Goal: Task Accomplishment & Management: Manage account settings

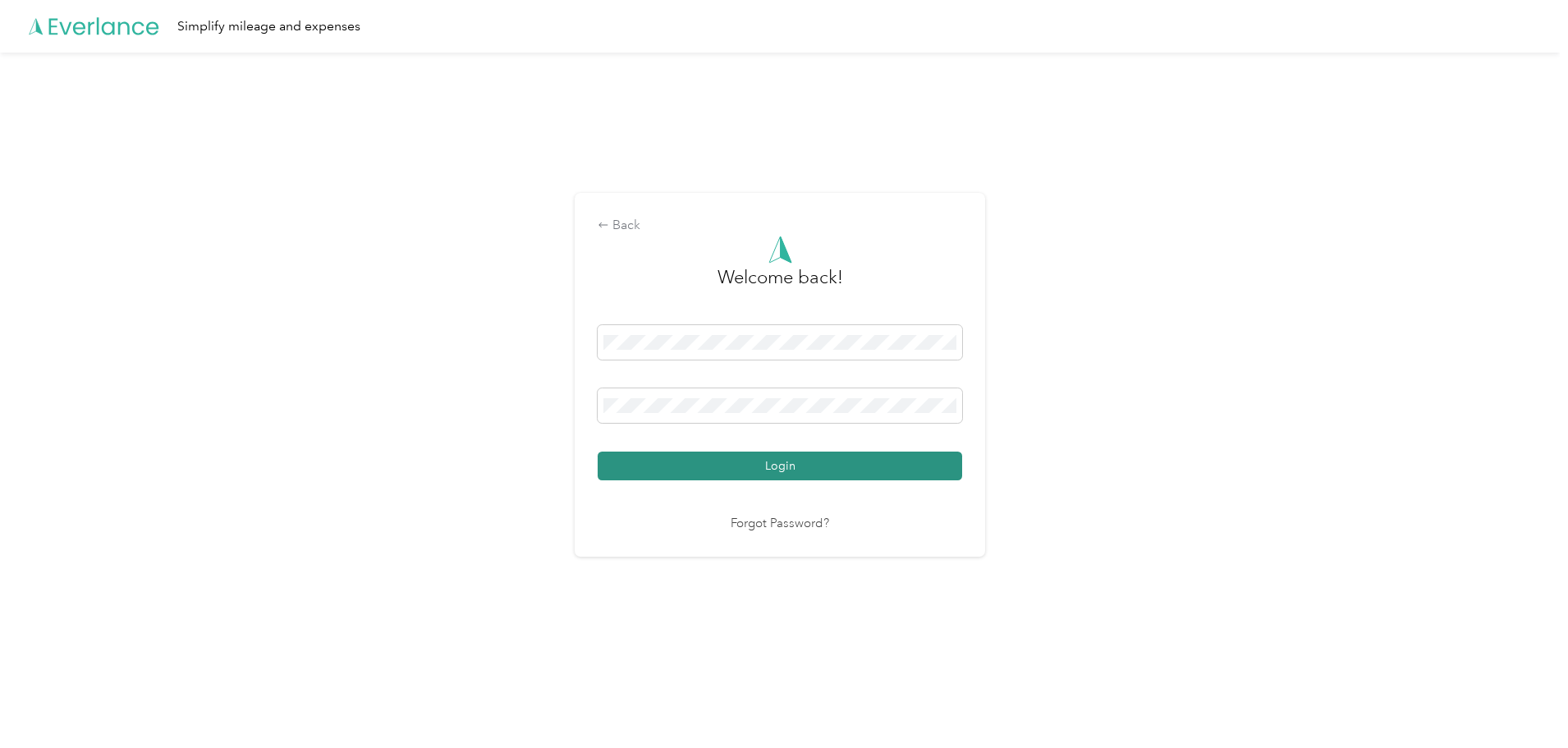
click at [711, 470] on button "Login" at bounding box center [779, 467] width 364 height 29
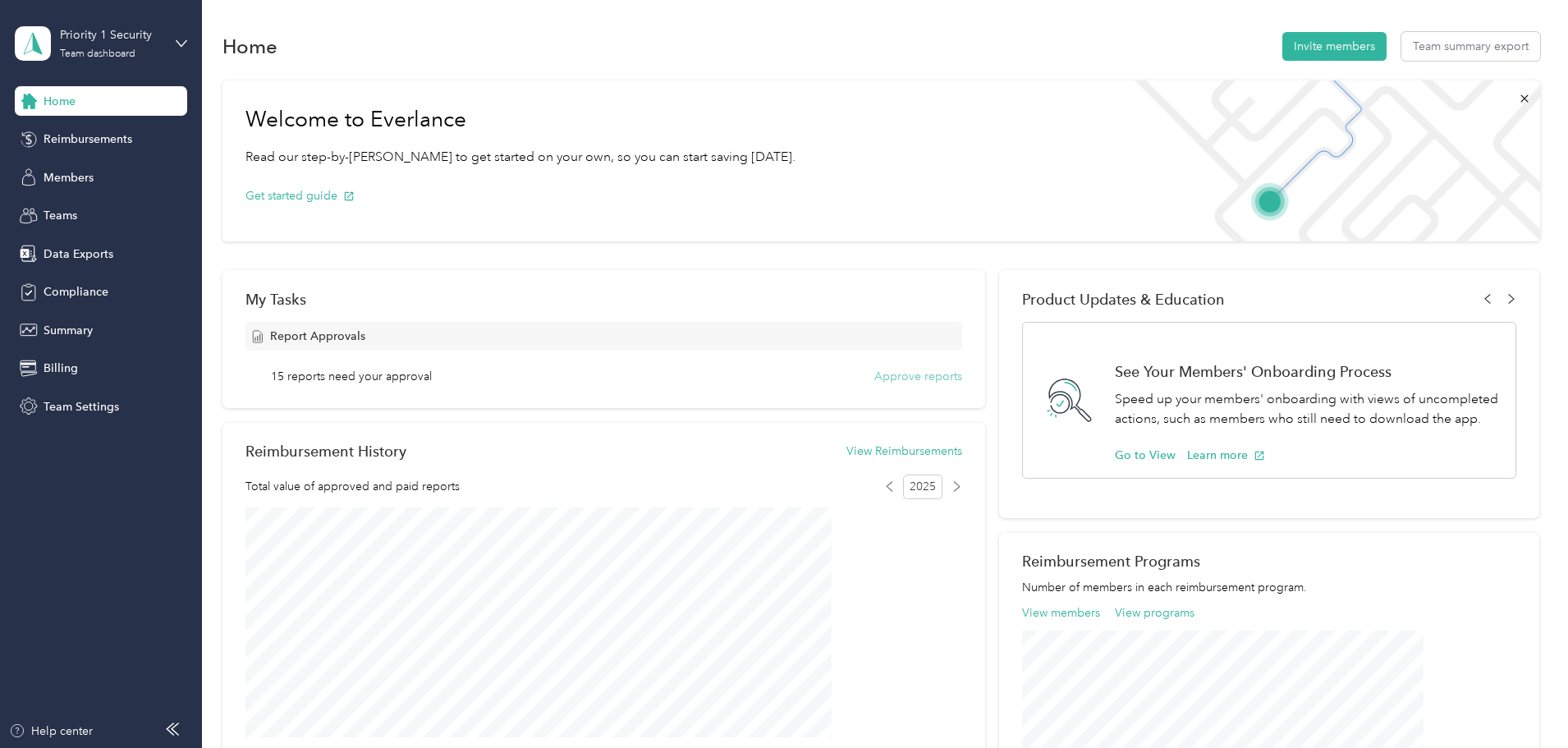
click at [874, 371] on button "Approve reports" at bounding box center [918, 377] width 87 height 17
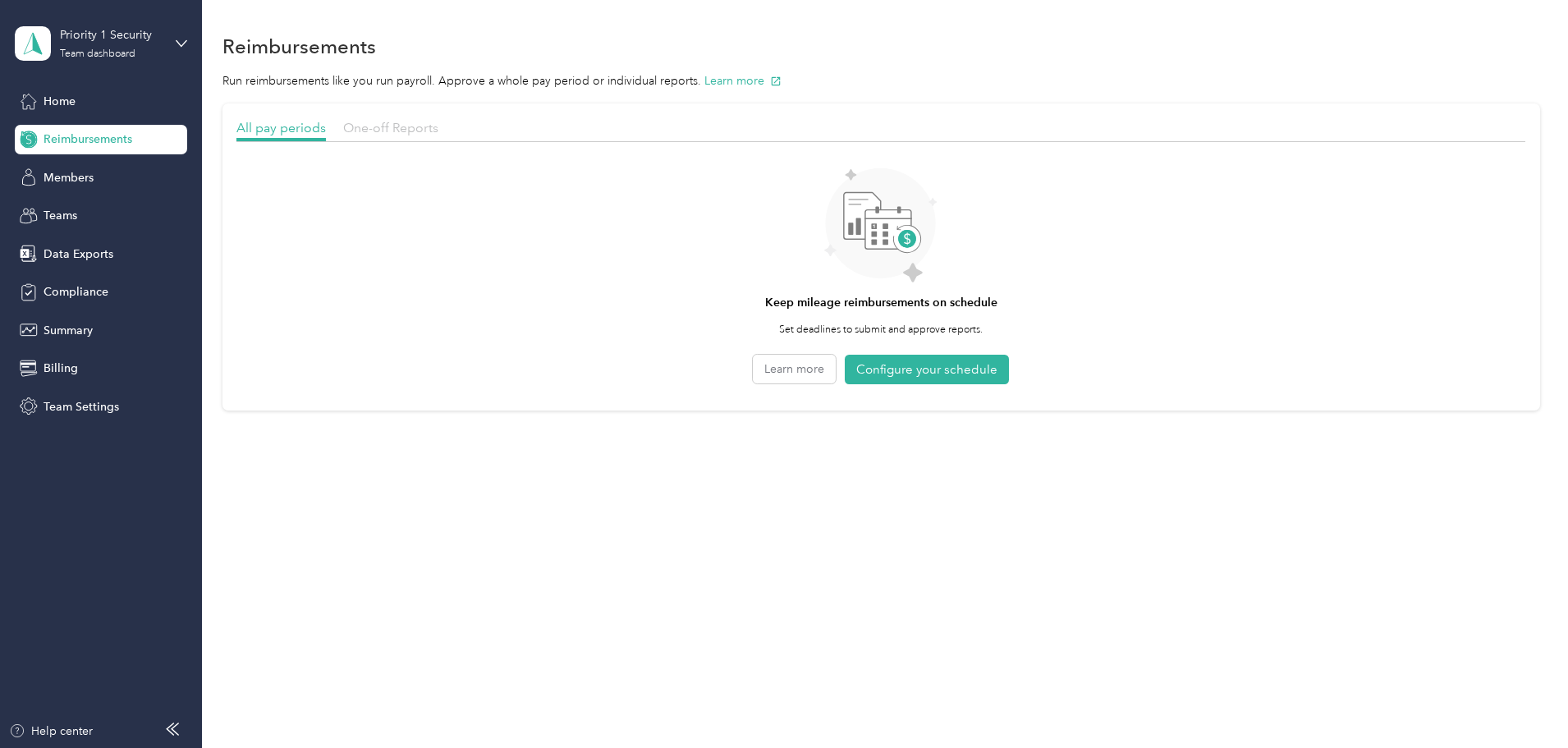
click at [438, 128] on span "One-off Reports" at bounding box center [390, 128] width 95 height 15
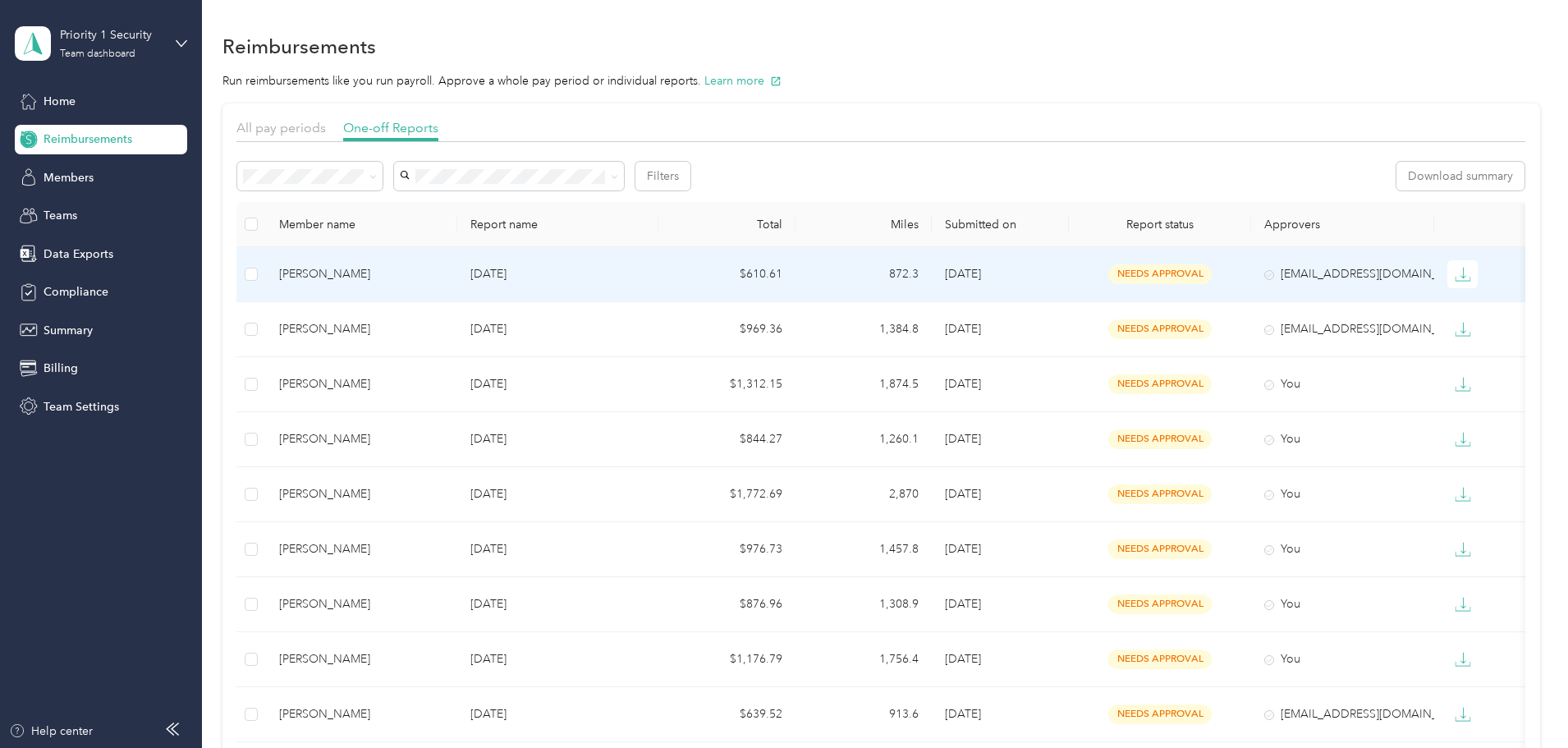
click at [397, 275] on div "[PERSON_NAME]" at bounding box center [362, 274] width 165 height 18
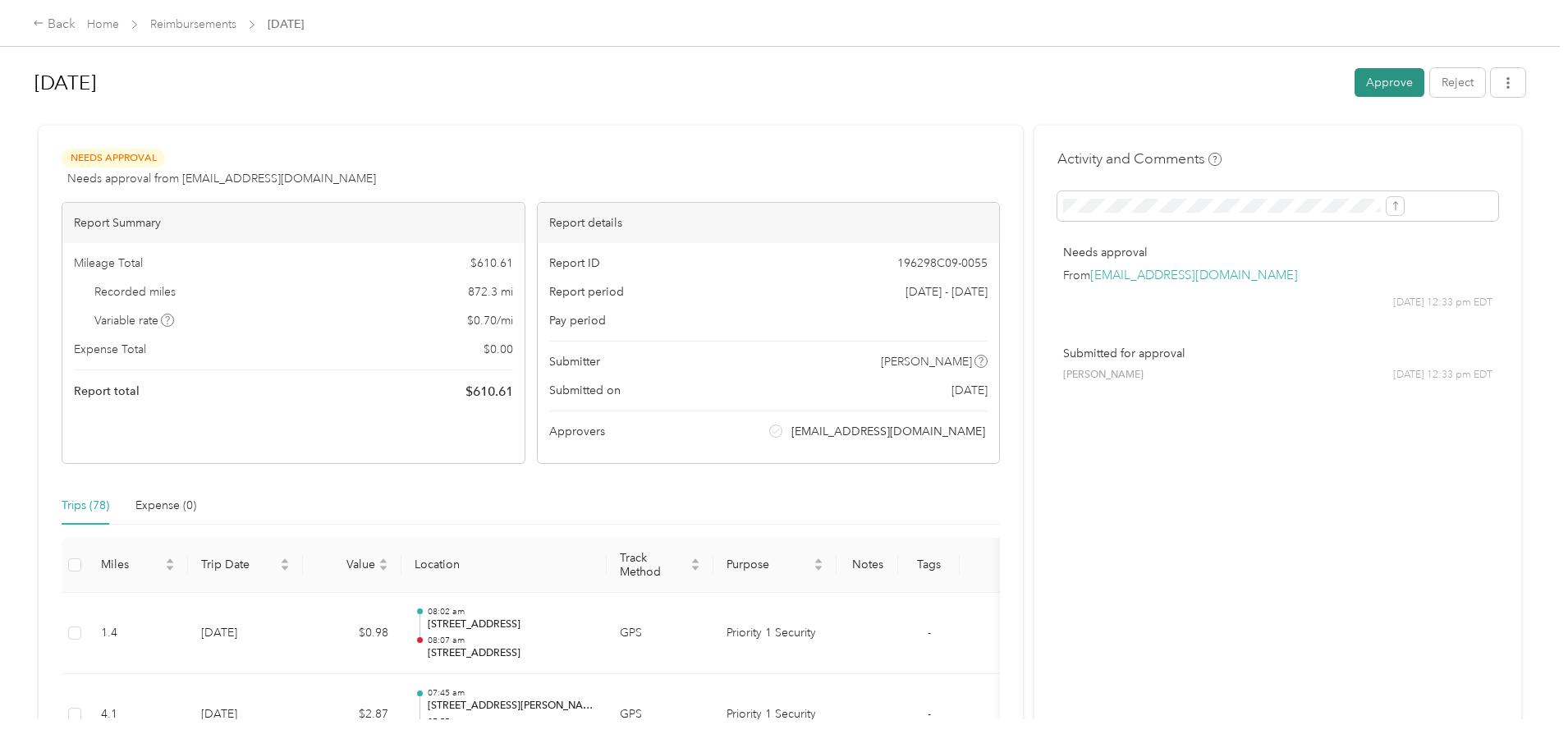
click at [1355, 80] on button "Approve" at bounding box center [1389, 82] width 69 height 29
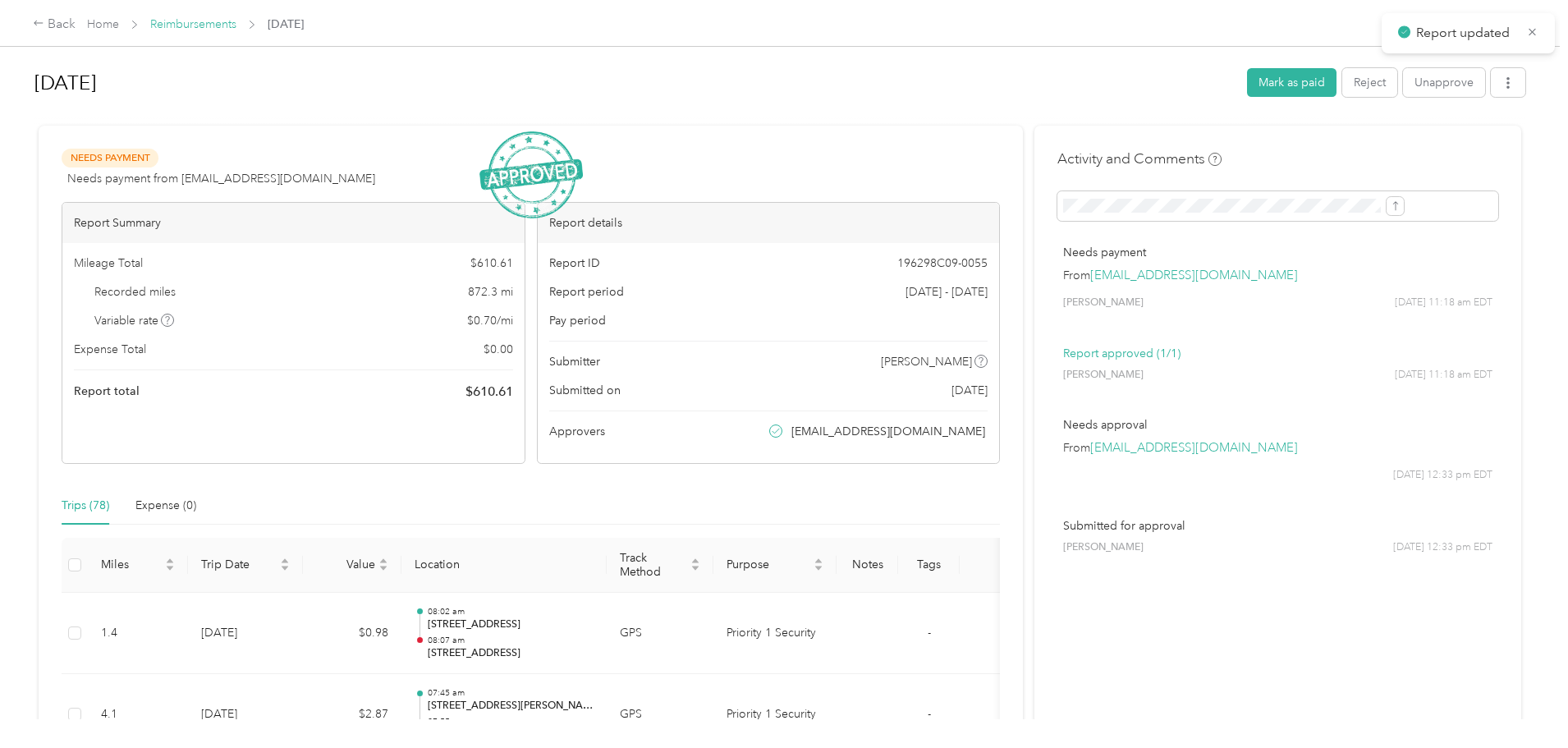
click at [237, 17] on link "Reimbursements" at bounding box center [193, 24] width 87 height 14
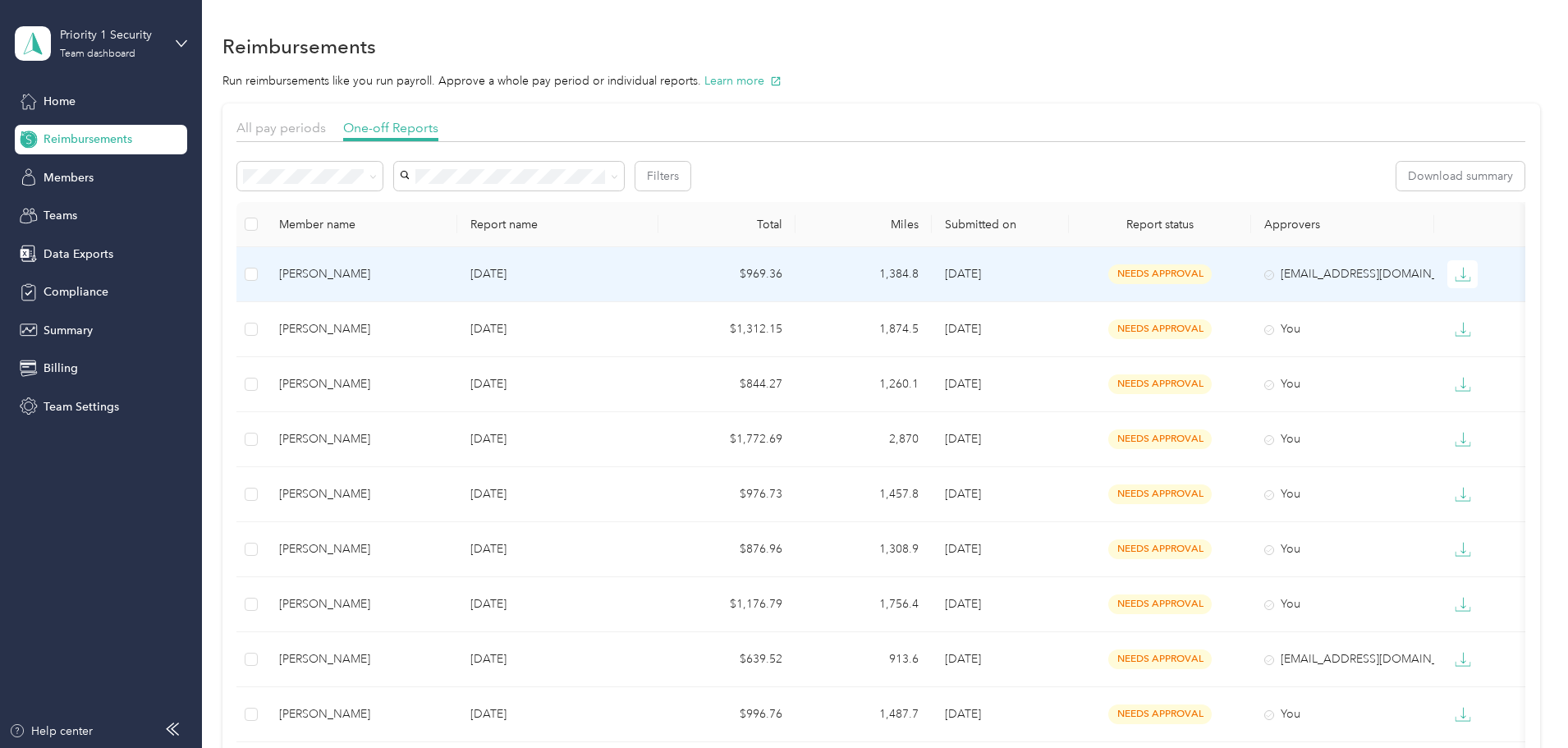
click at [444, 280] on div "[PERSON_NAME]" at bounding box center [362, 274] width 165 height 18
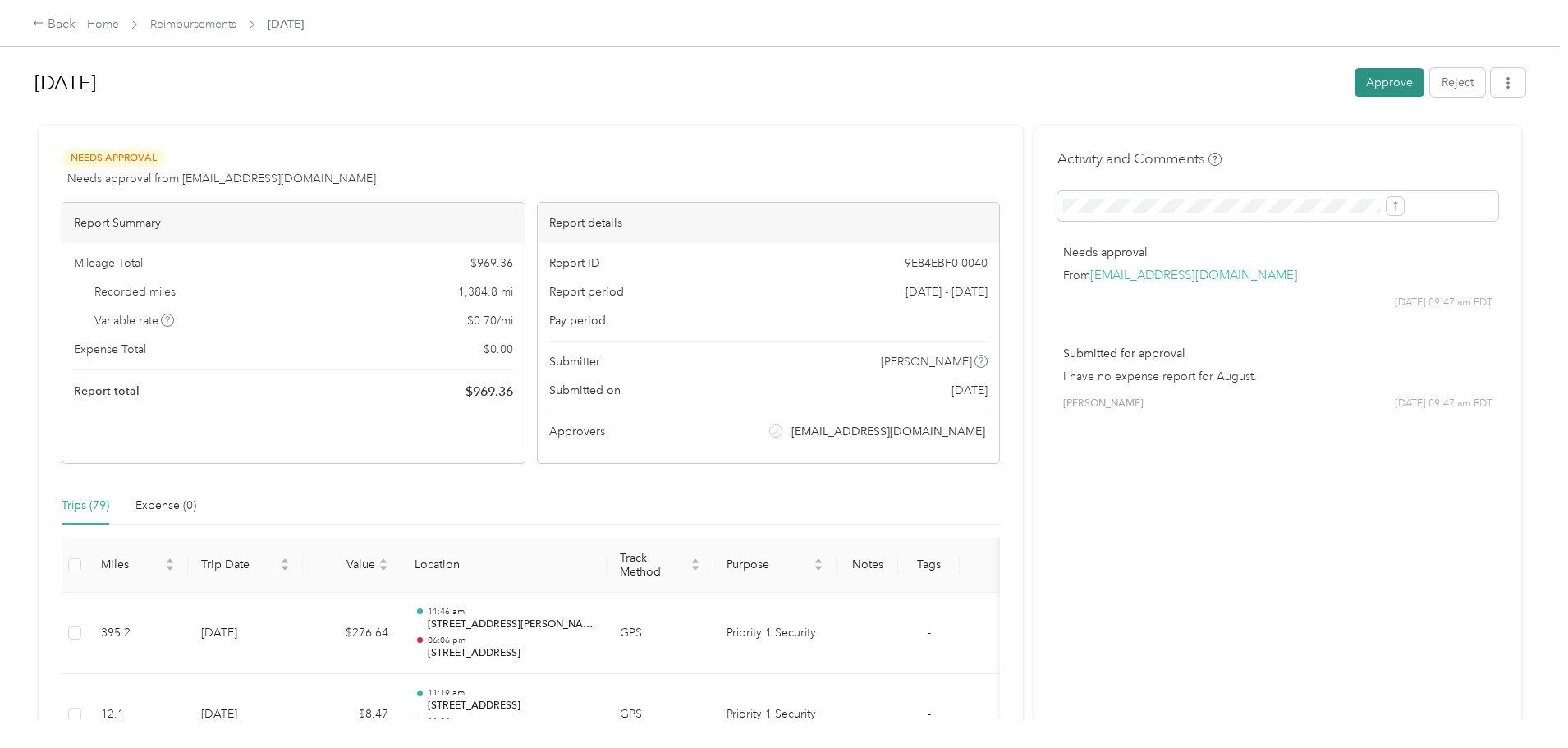
click at [1355, 82] on button "Approve" at bounding box center [1389, 82] width 69 height 29
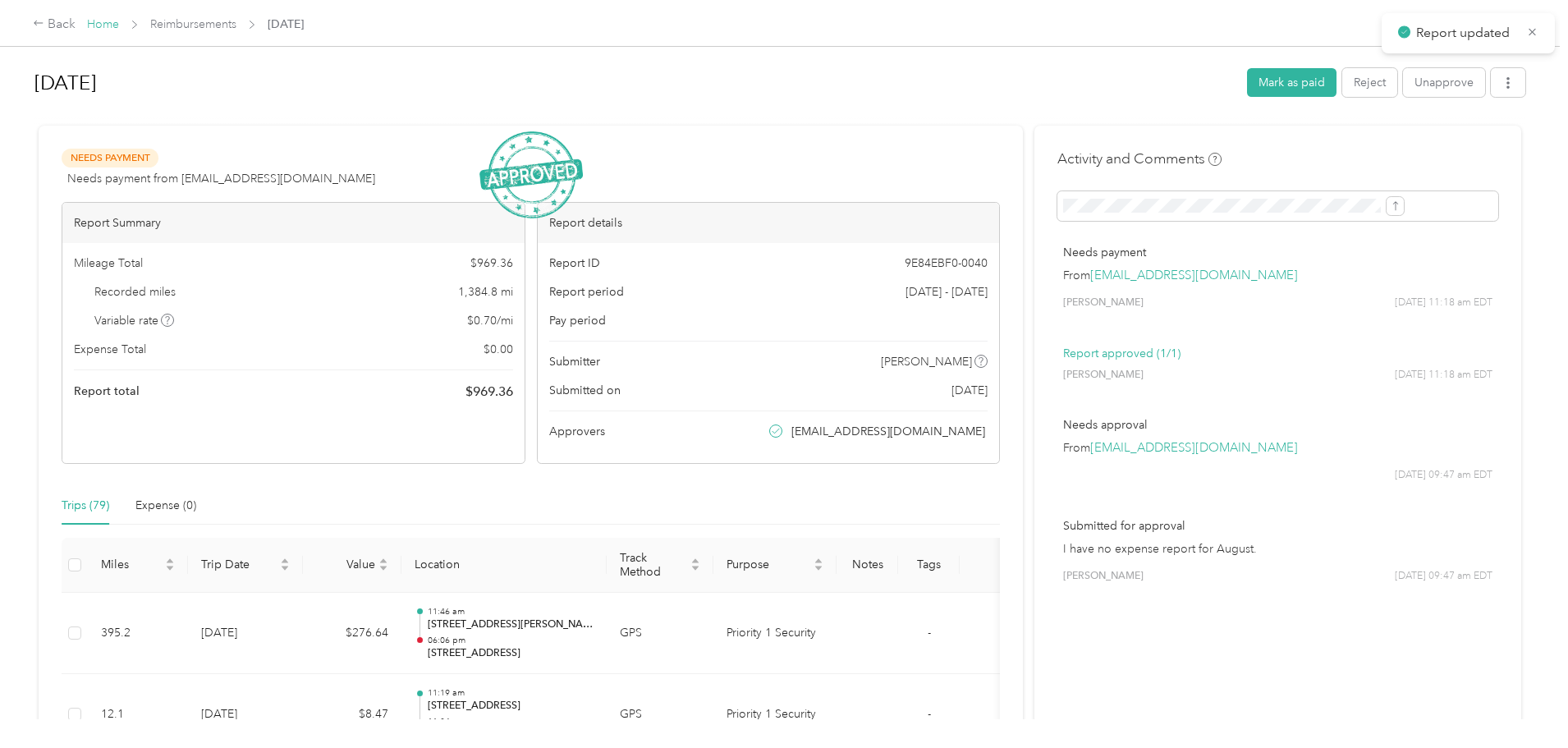
click at [119, 26] on link "Home" at bounding box center [103, 24] width 32 height 14
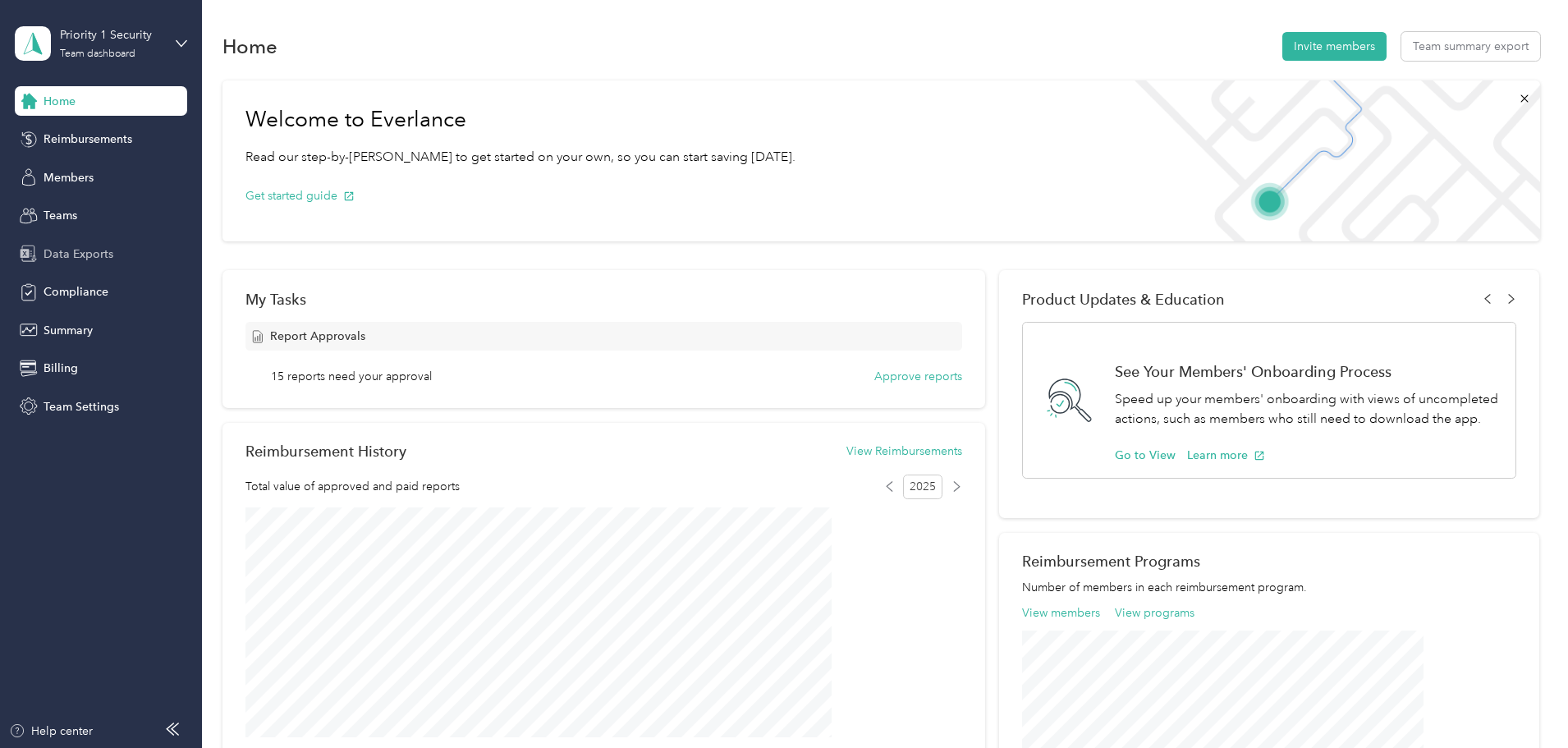
click at [75, 257] on span "Data Exports" at bounding box center [78, 254] width 69 height 17
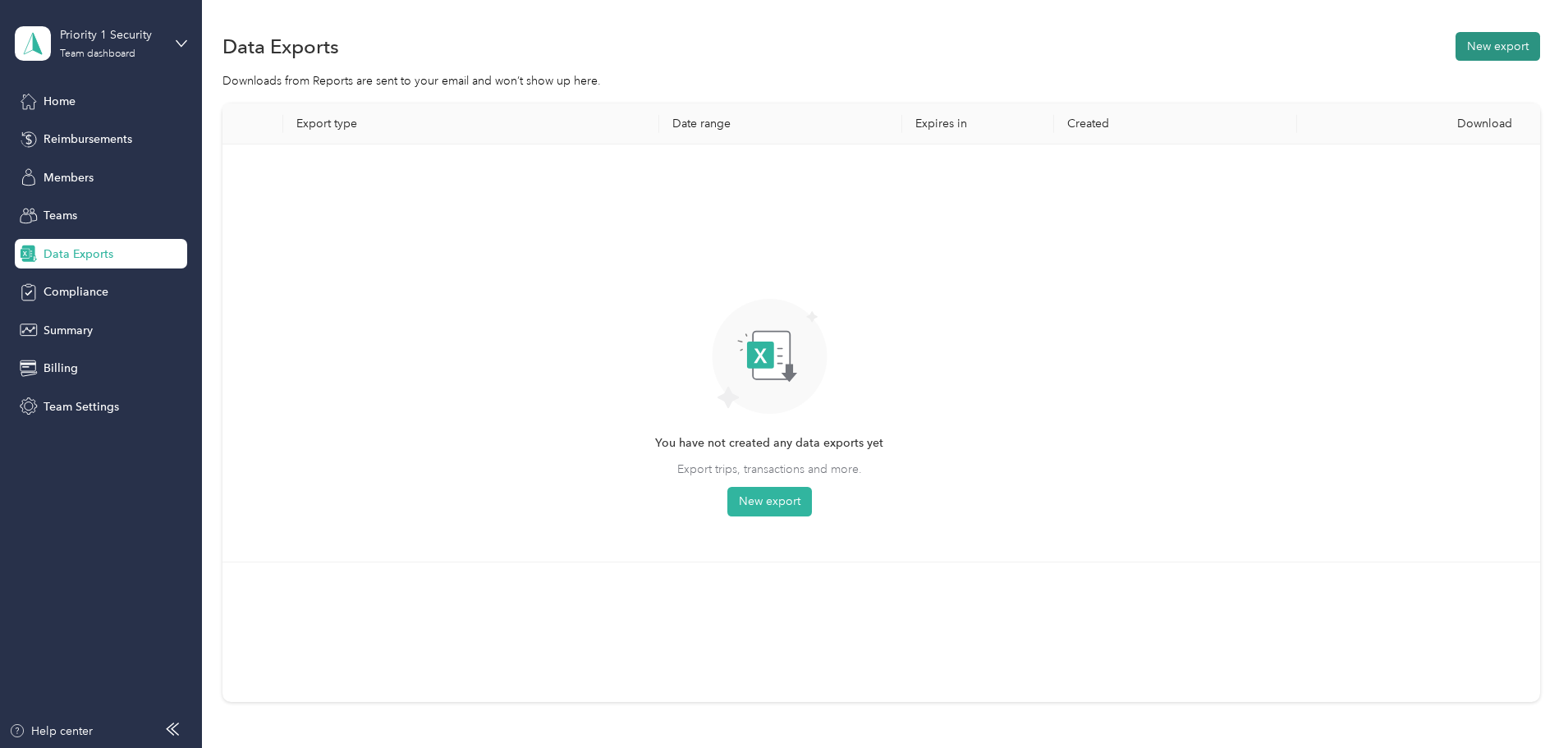
click at [1456, 40] on button "New export" at bounding box center [1498, 46] width 85 height 29
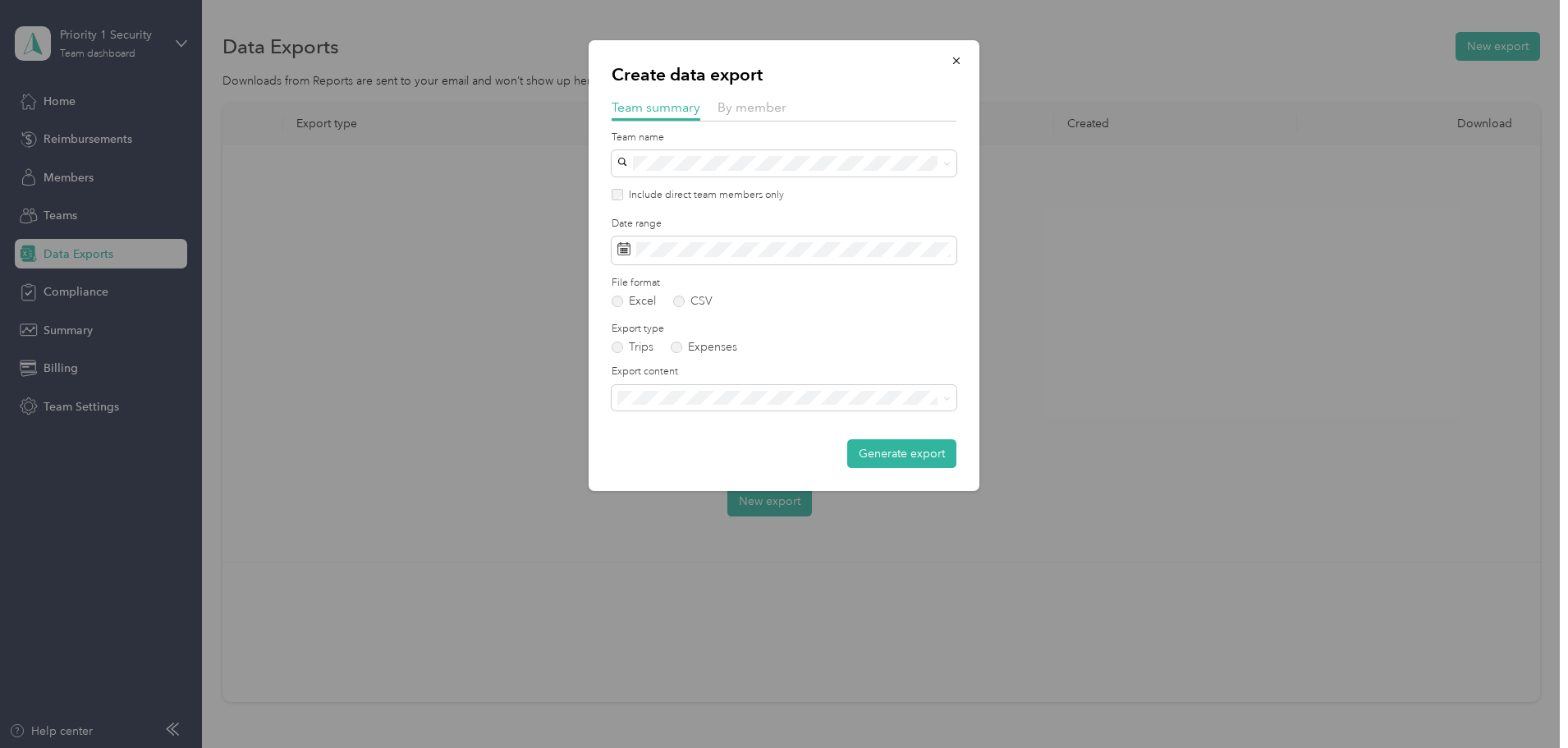
drag, startPoint x: 812, startPoint y: 81, endPoint x: 759, endPoint y: 97, distance: 55.4
click at [788, 88] on div "Create data export Team summary By member Team name Include direct team members…" at bounding box center [784, 266] width 391 height 451
click at [759, 98] on div "By member" at bounding box center [752, 108] width 69 height 21
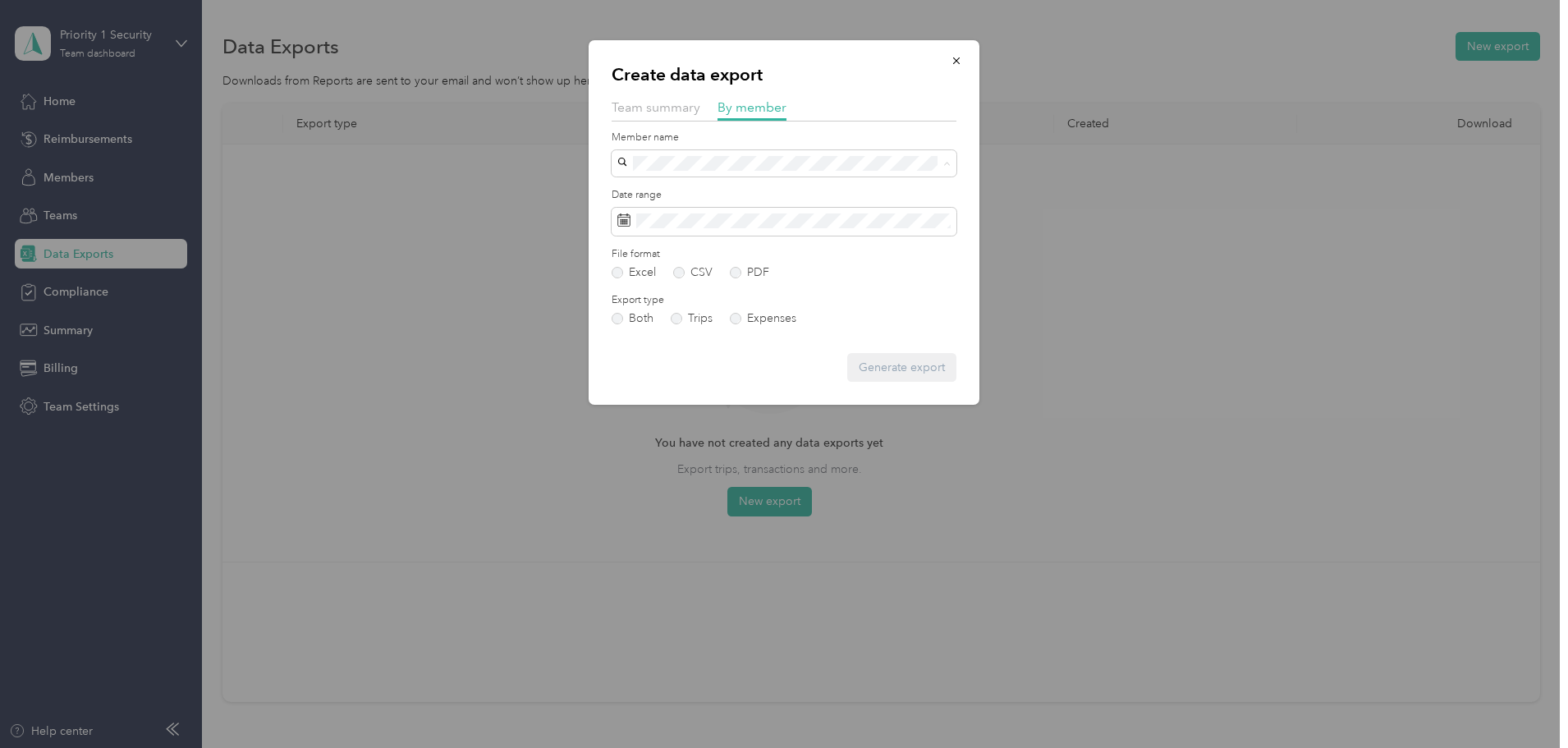
click at [669, 332] on span "[PERSON_NAME]" at bounding box center [669, 336] width 91 height 14
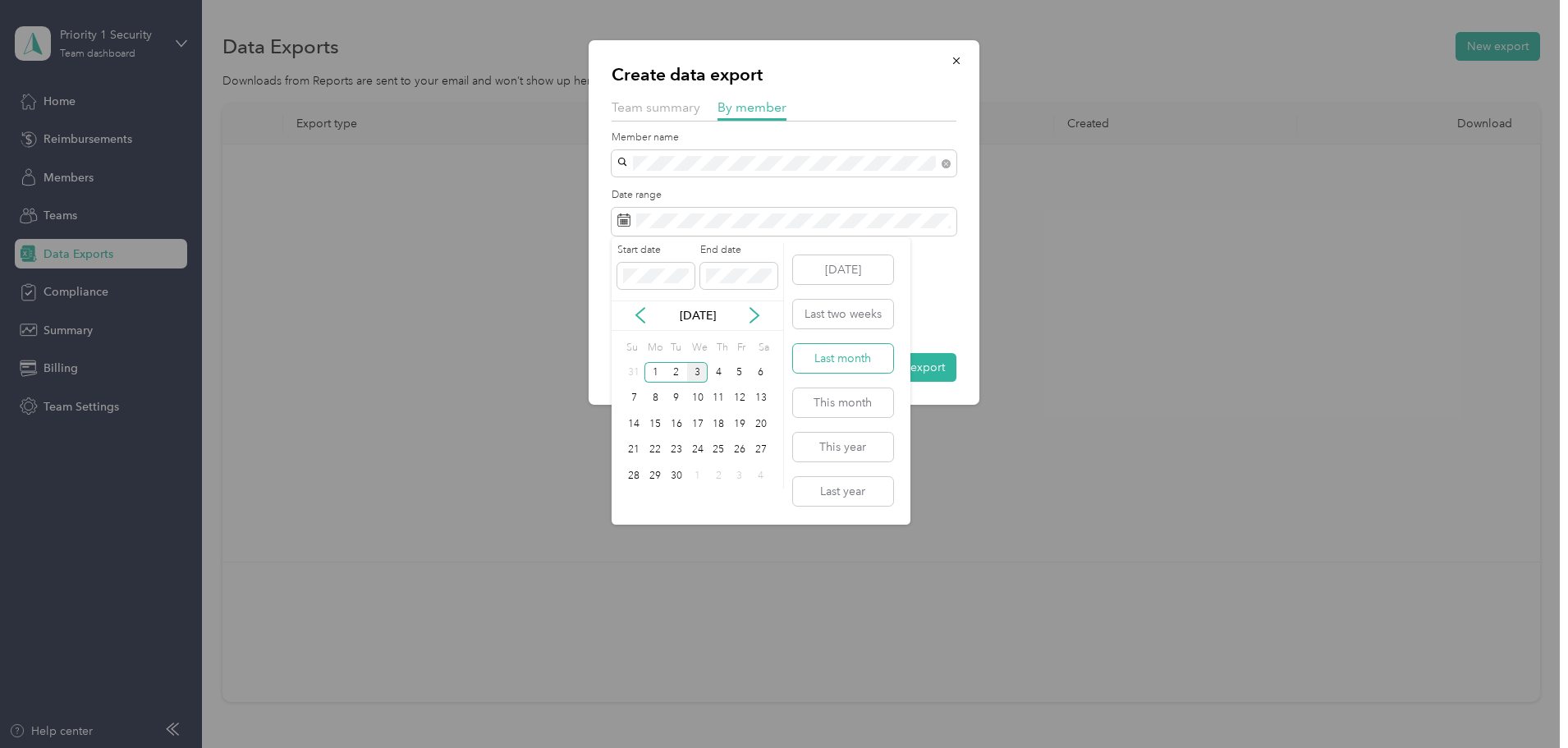
click at [822, 348] on button "Last month" at bounding box center [843, 359] width 100 height 29
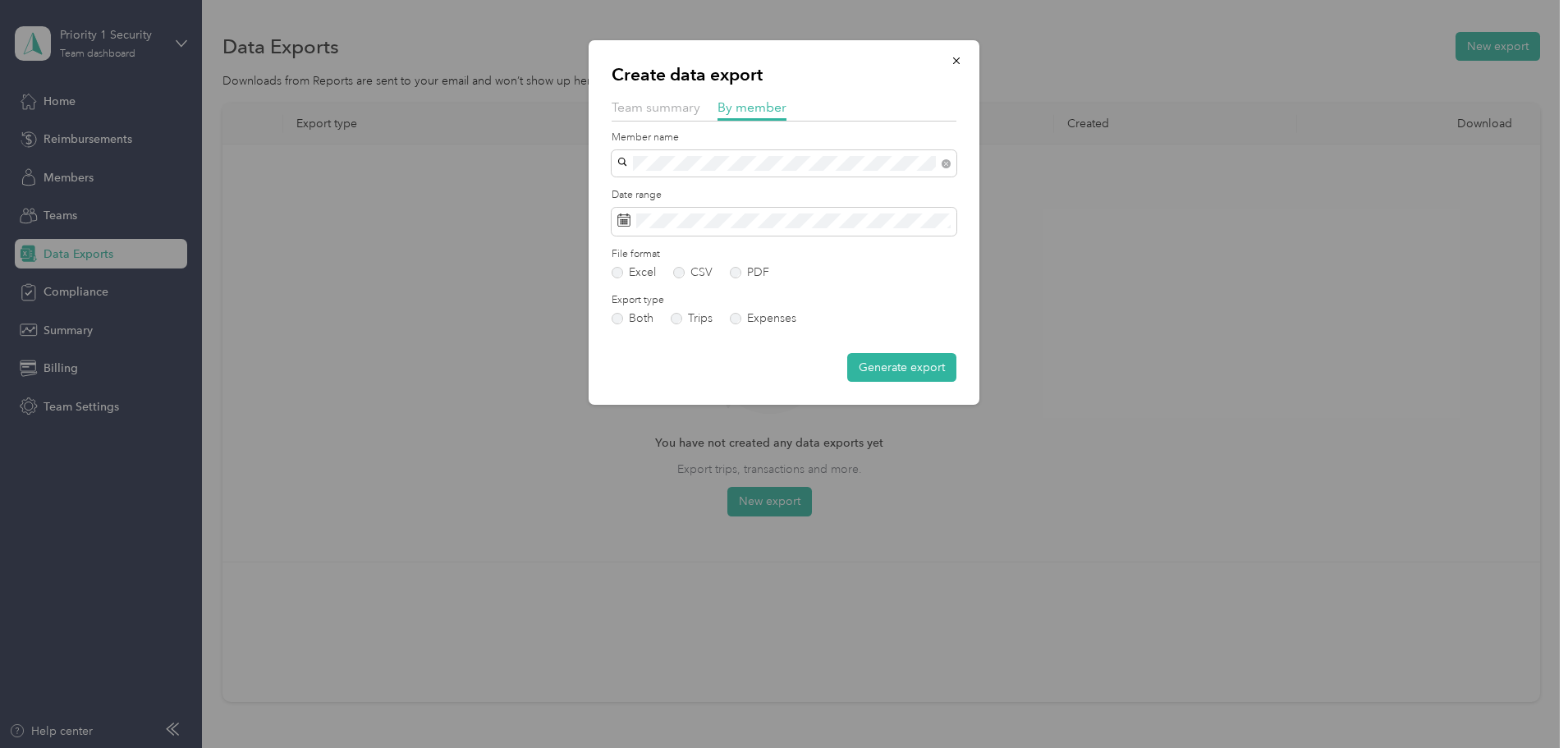
click at [757, 274] on label "PDF" at bounding box center [749, 272] width 39 height 11
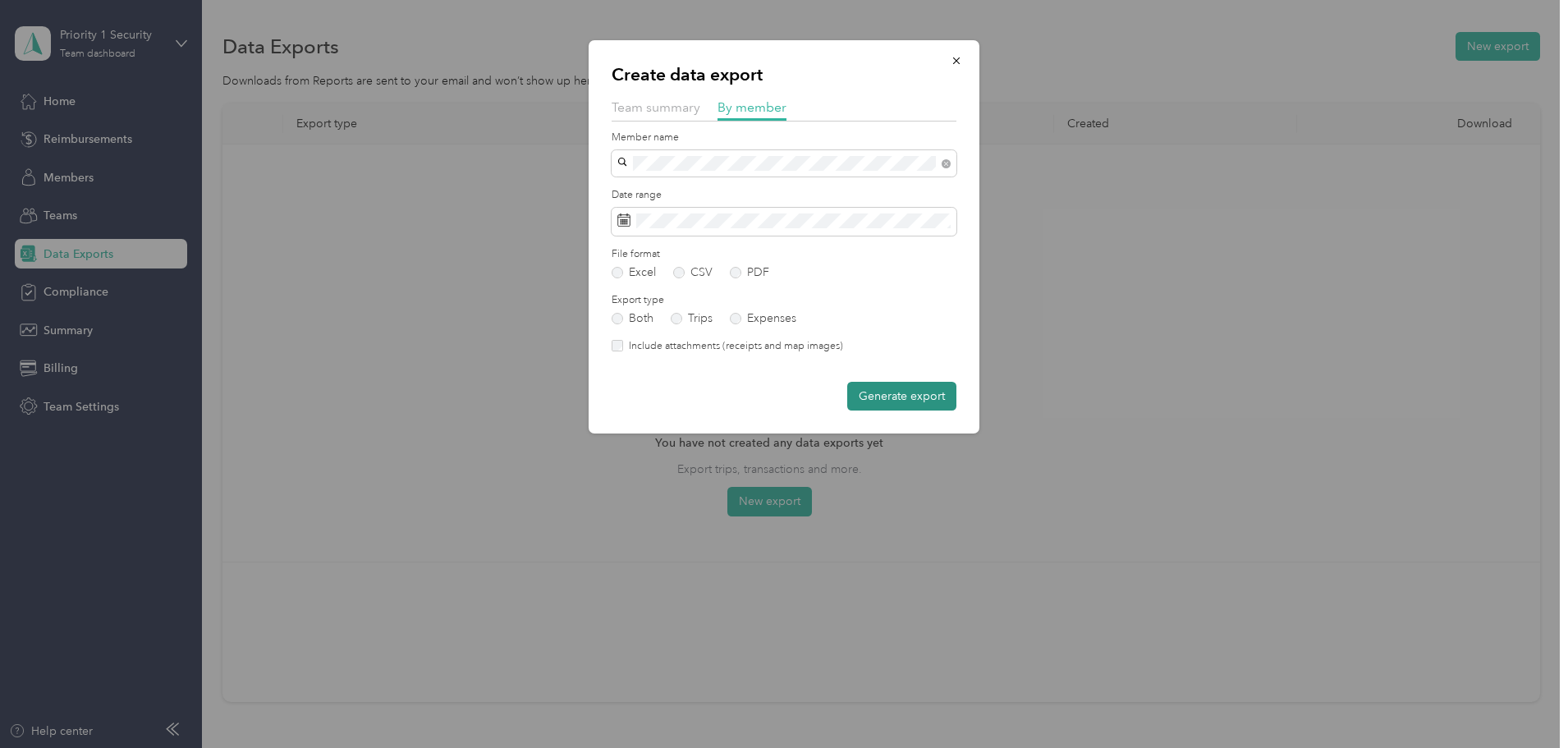
click at [870, 403] on button "Generate export" at bounding box center [901, 396] width 109 height 29
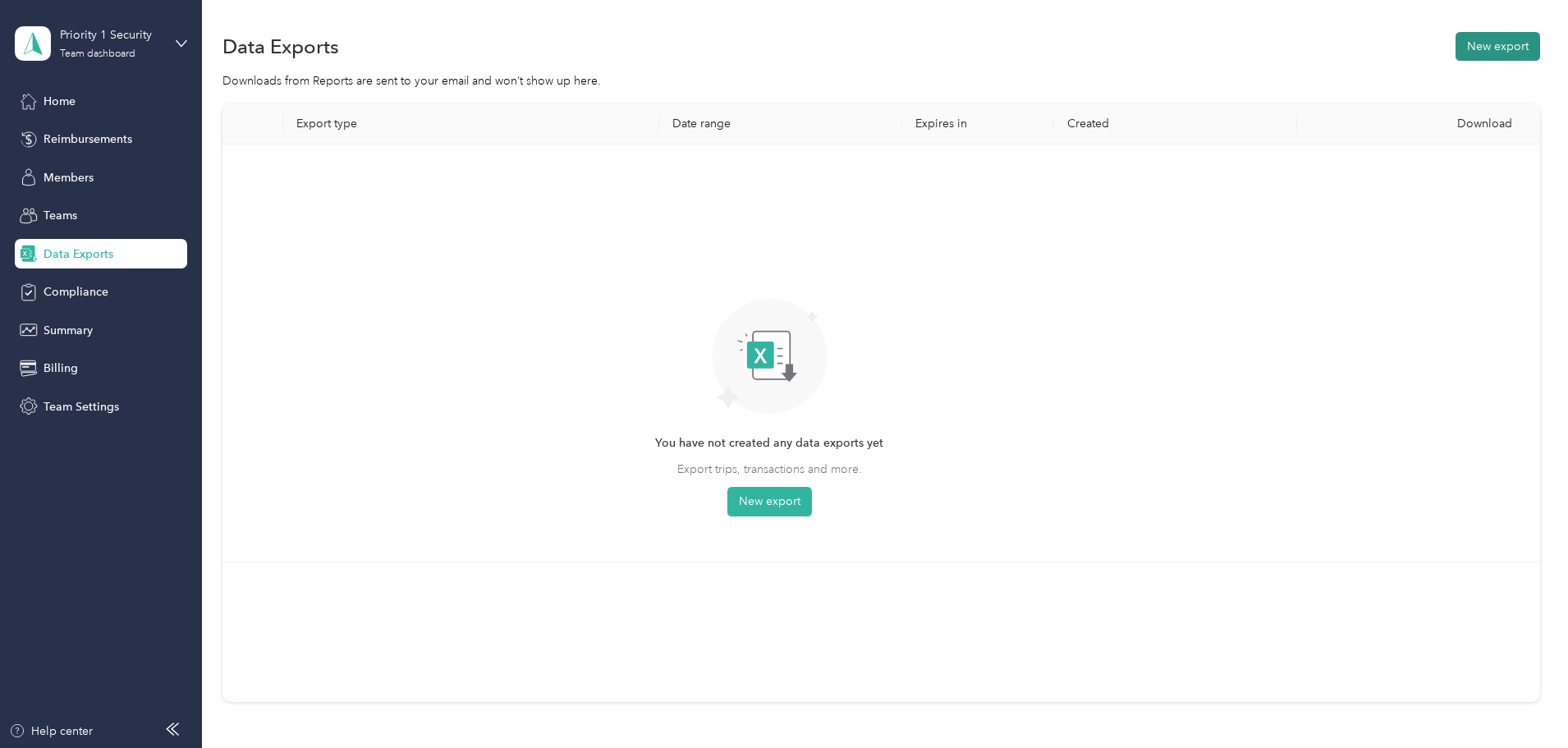
click at [1456, 57] on button "New export" at bounding box center [1498, 46] width 85 height 29
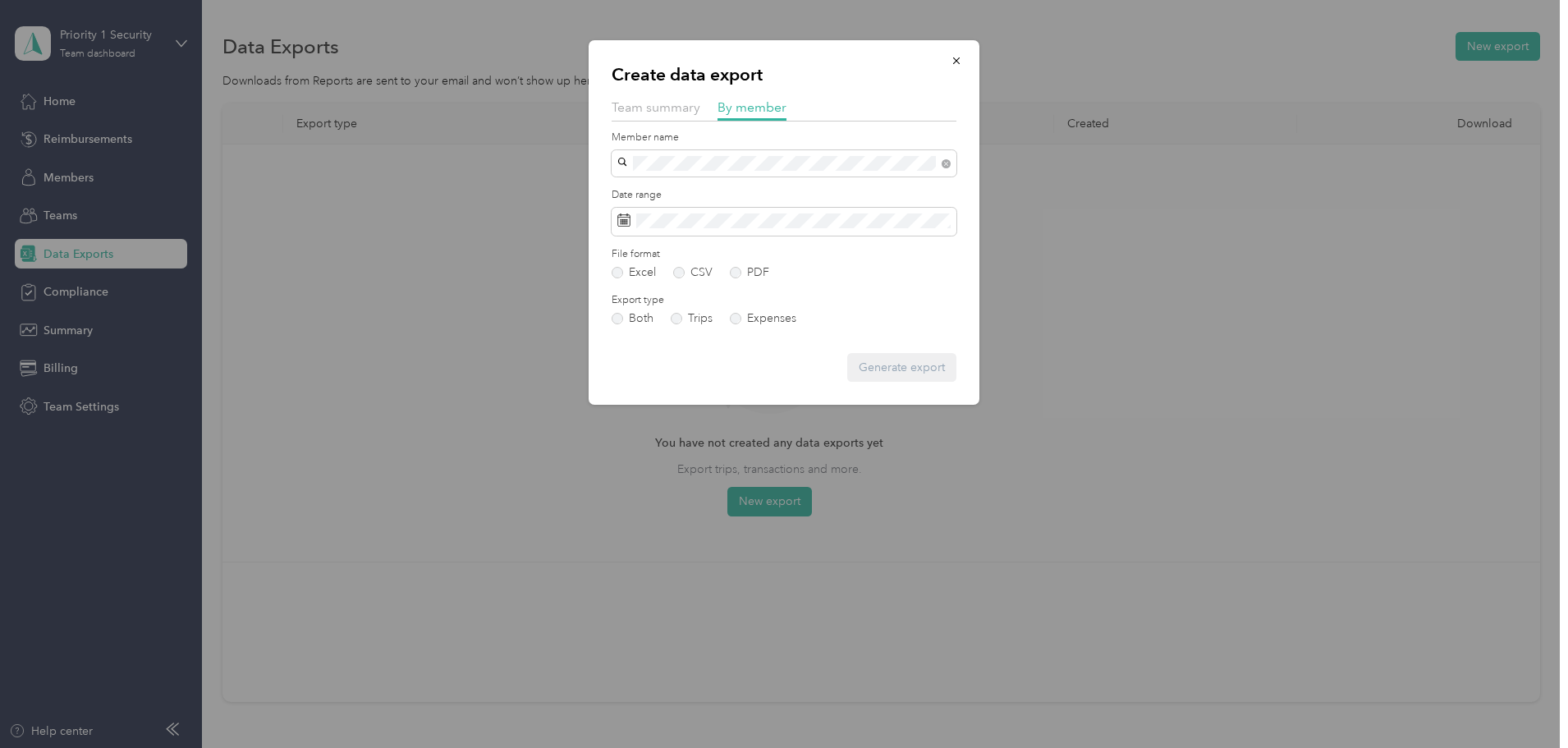
click at [705, 223] on div "[PERSON_NAME]" at bounding box center [784, 221] width 321 height 17
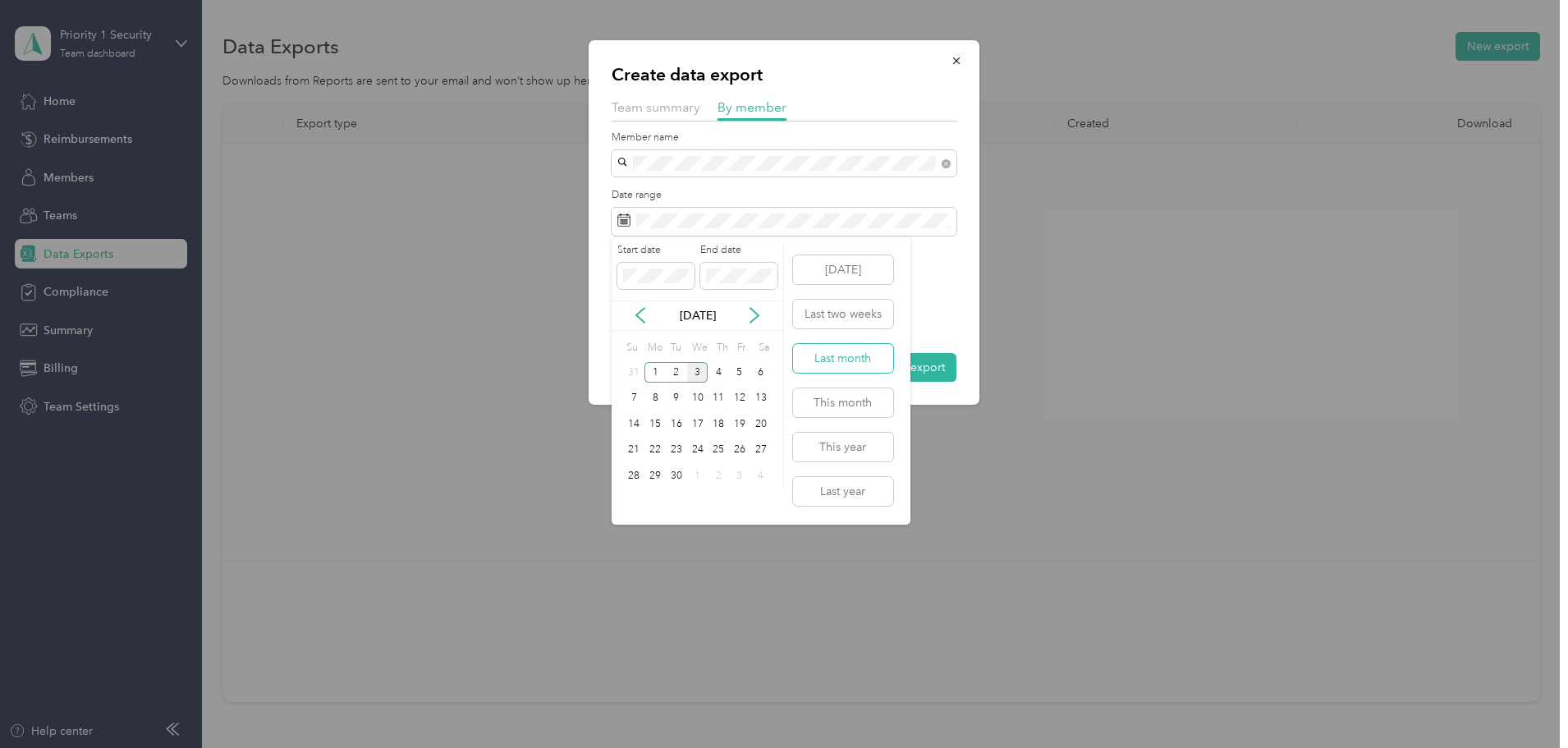
click at [808, 353] on button "Last month" at bounding box center [843, 359] width 100 height 29
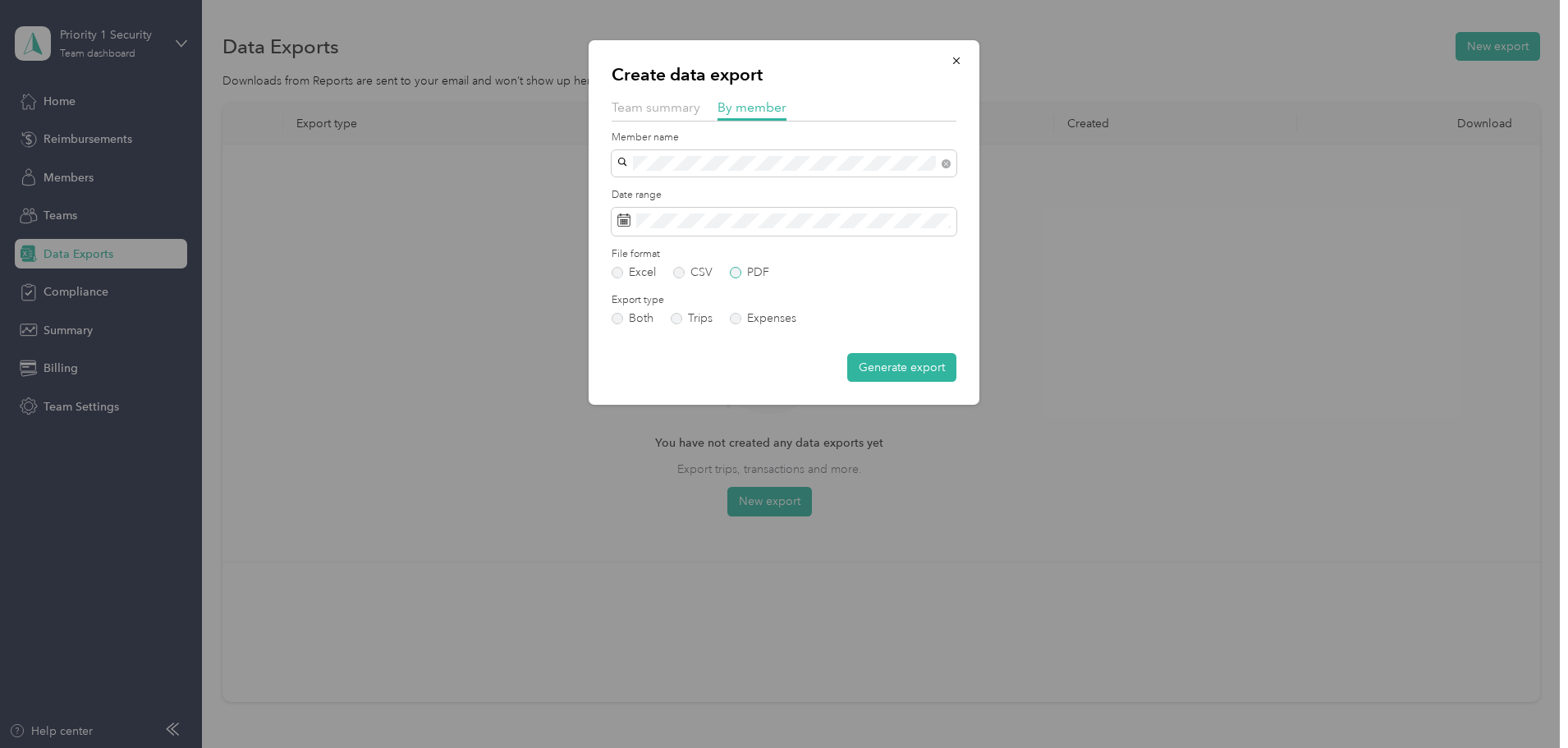
click at [748, 273] on label "PDF" at bounding box center [749, 272] width 39 height 11
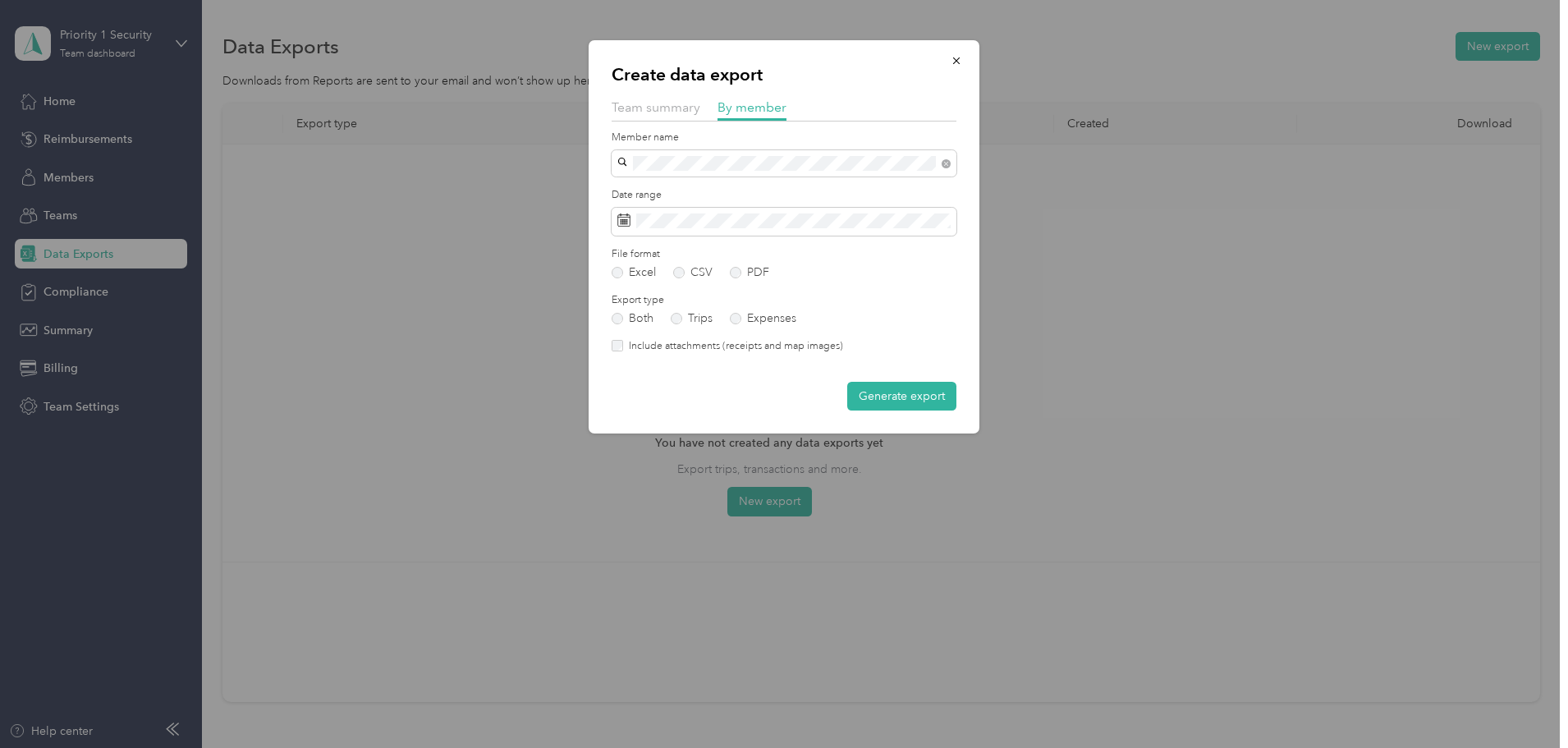
click at [944, 427] on div "Create data export Team summary By member Member name Date range File format Ex…" at bounding box center [784, 237] width 391 height 394
click at [936, 405] on button "Generate export" at bounding box center [901, 396] width 109 height 29
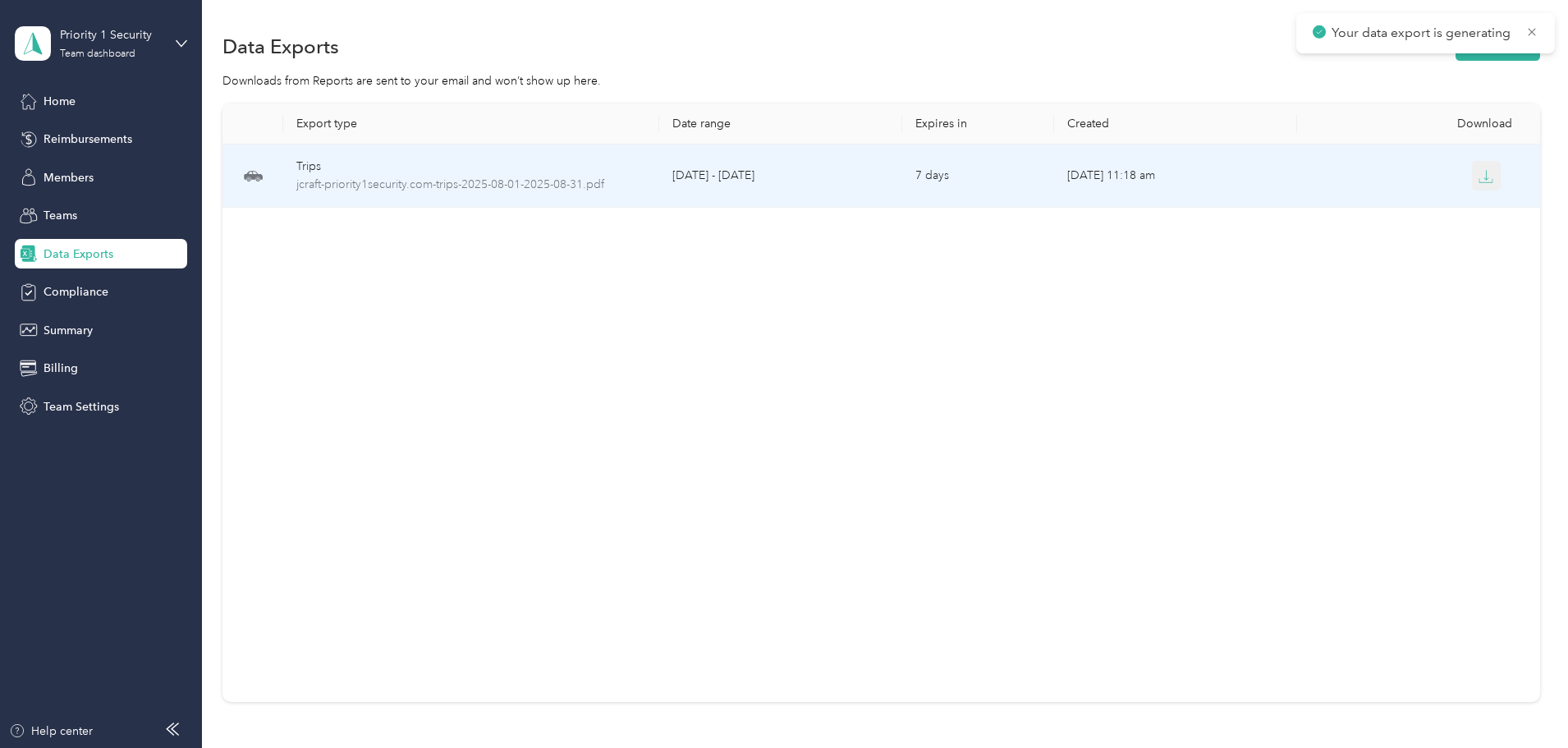
click at [1479, 175] on icon "button" at bounding box center [1486, 176] width 15 height 15
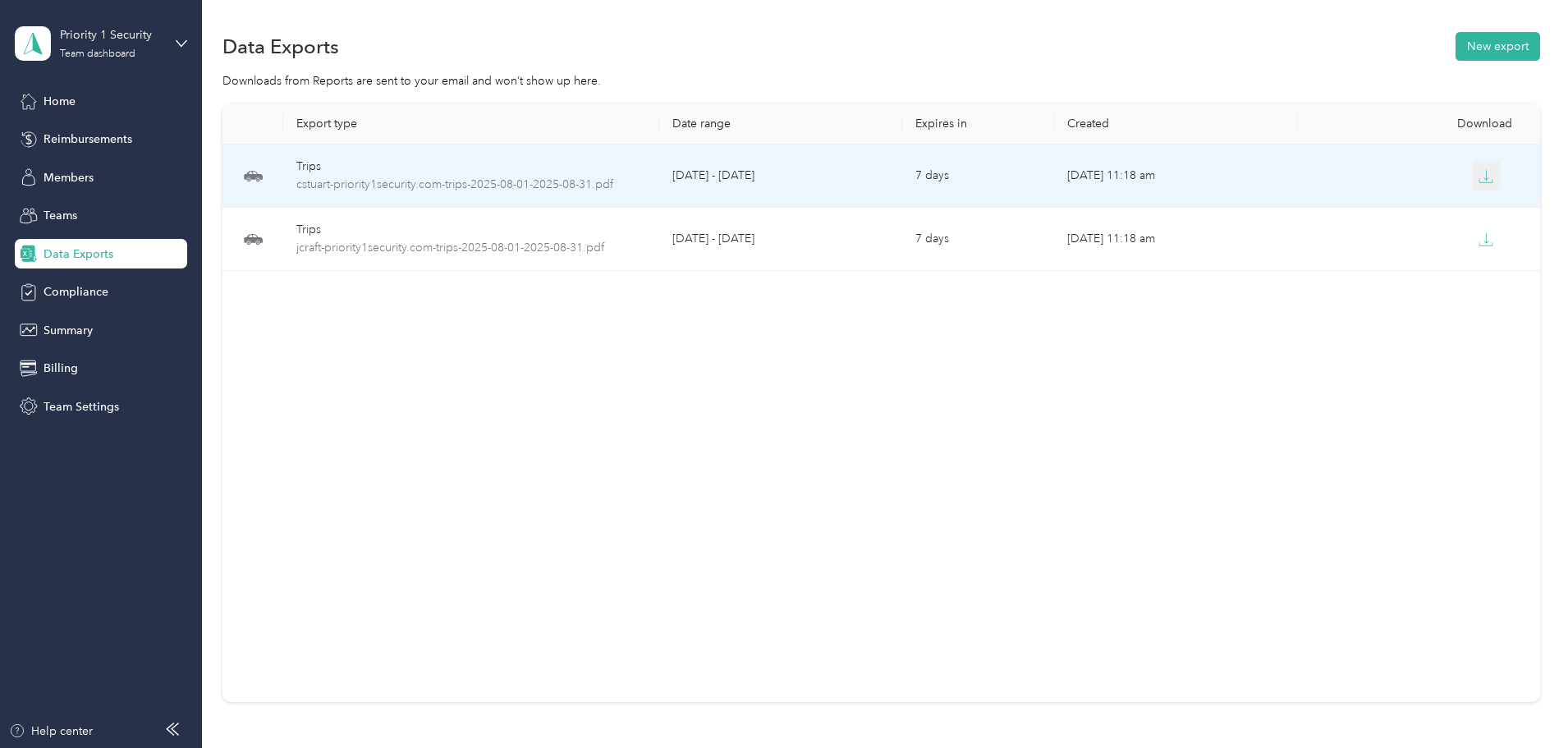
click at [1479, 181] on icon "button" at bounding box center [1486, 176] width 15 height 15
